Goal: Check status: Check status

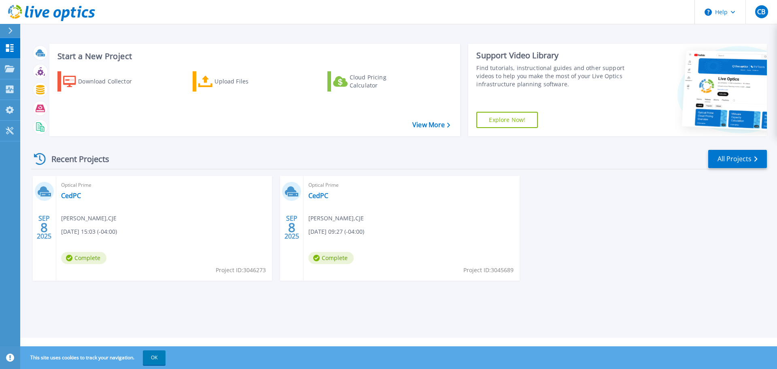
click at [333, 190] on div "Optical Prime CedPC [PERSON_NAME] , CJE [DATE] 09:27 (-04:00) Complete Project …" at bounding box center [411, 228] width 216 height 105
click at [481, 269] on span "Project ID: 3045689" at bounding box center [488, 269] width 50 height 9
click at [7, 66] on icon at bounding box center [10, 68] width 10 height 7
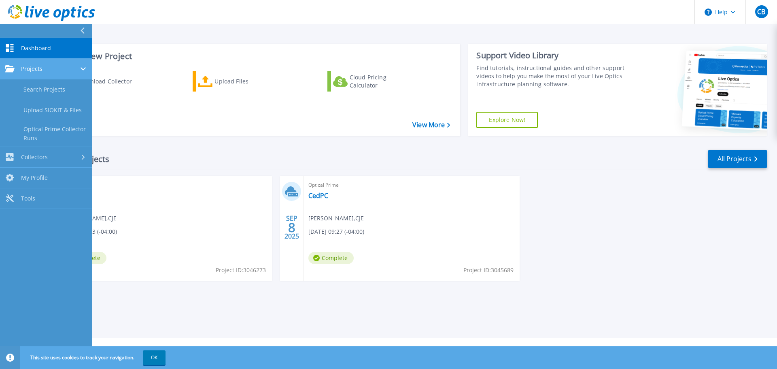
click at [41, 69] on span "Projects" at bounding box center [31, 68] width 21 height 7
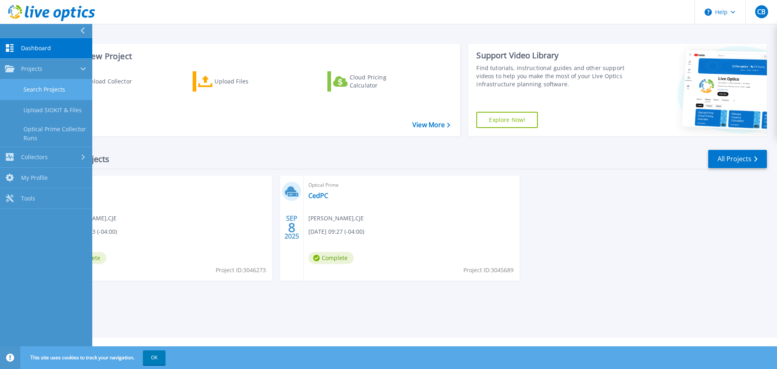
click at [45, 87] on link "Search Projects" at bounding box center [46, 89] width 92 height 21
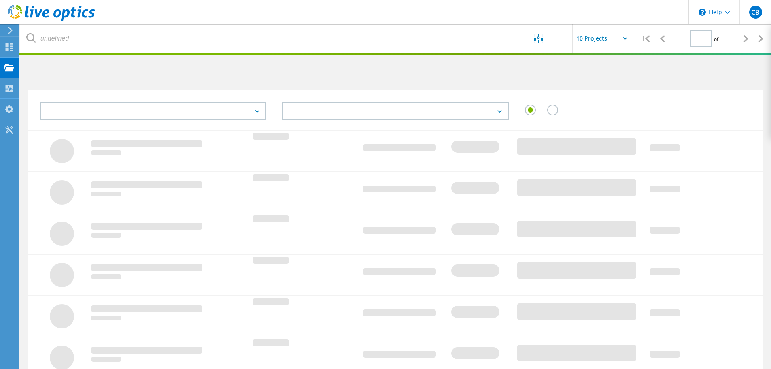
type input "1"
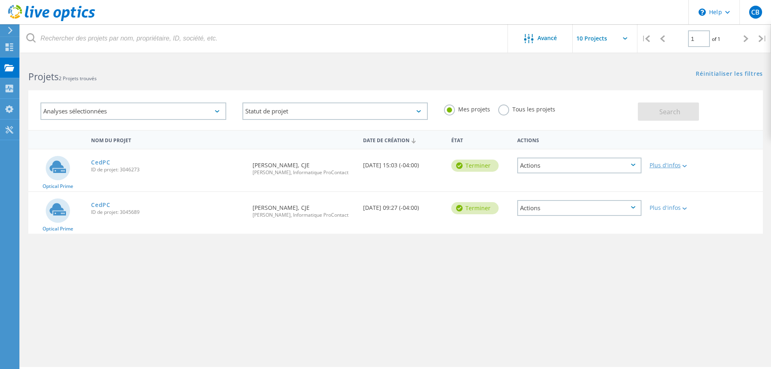
click at [678, 165] on div "Plus d'infos" at bounding box center [674, 165] width 51 height 6
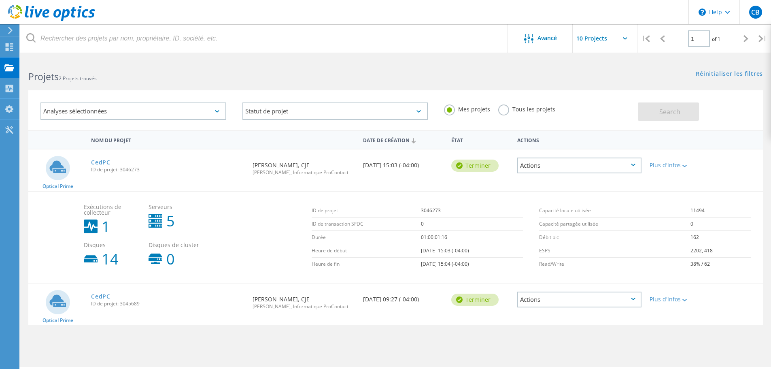
click at [631, 169] on div "Actions" at bounding box center [579, 165] width 124 height 16
click at [557, 159] on div "Détails du projet" at bounding box center [579, 159] width 123 height 13
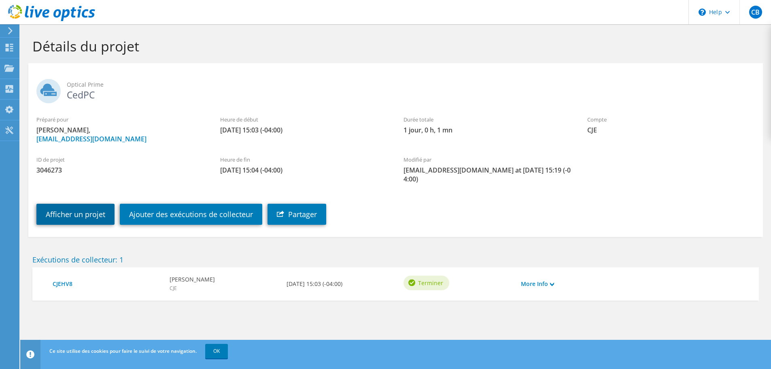
click at [84, 204] on link "Afficher un projet" at bounding box center [75, 213] width 78 height 21
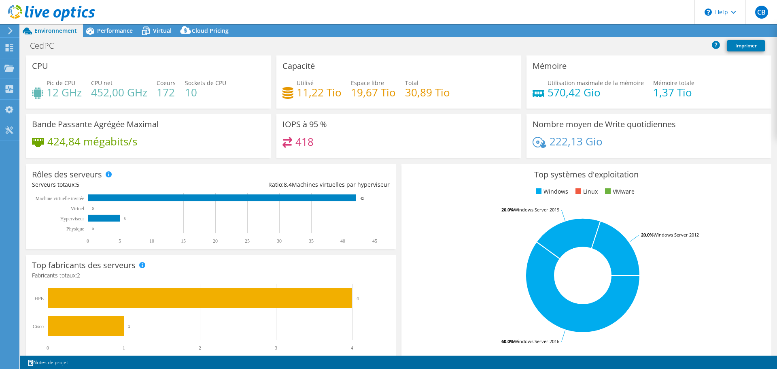
select select "USD"
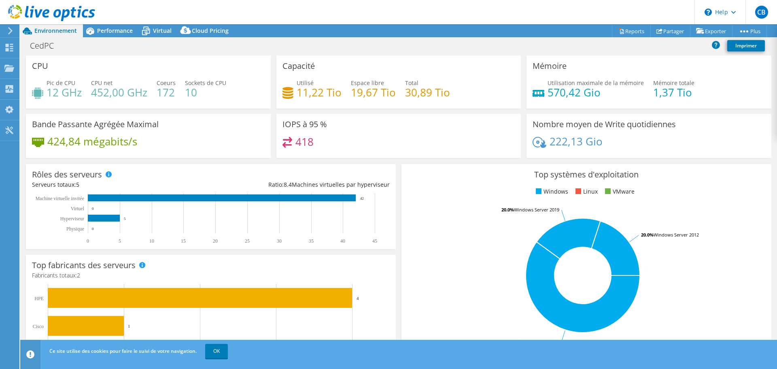
click at [47, 7] on icon at bounding box center [51, 13] width 87 height 17
